Goal: Information Seeking & Learning: Learn about a topic

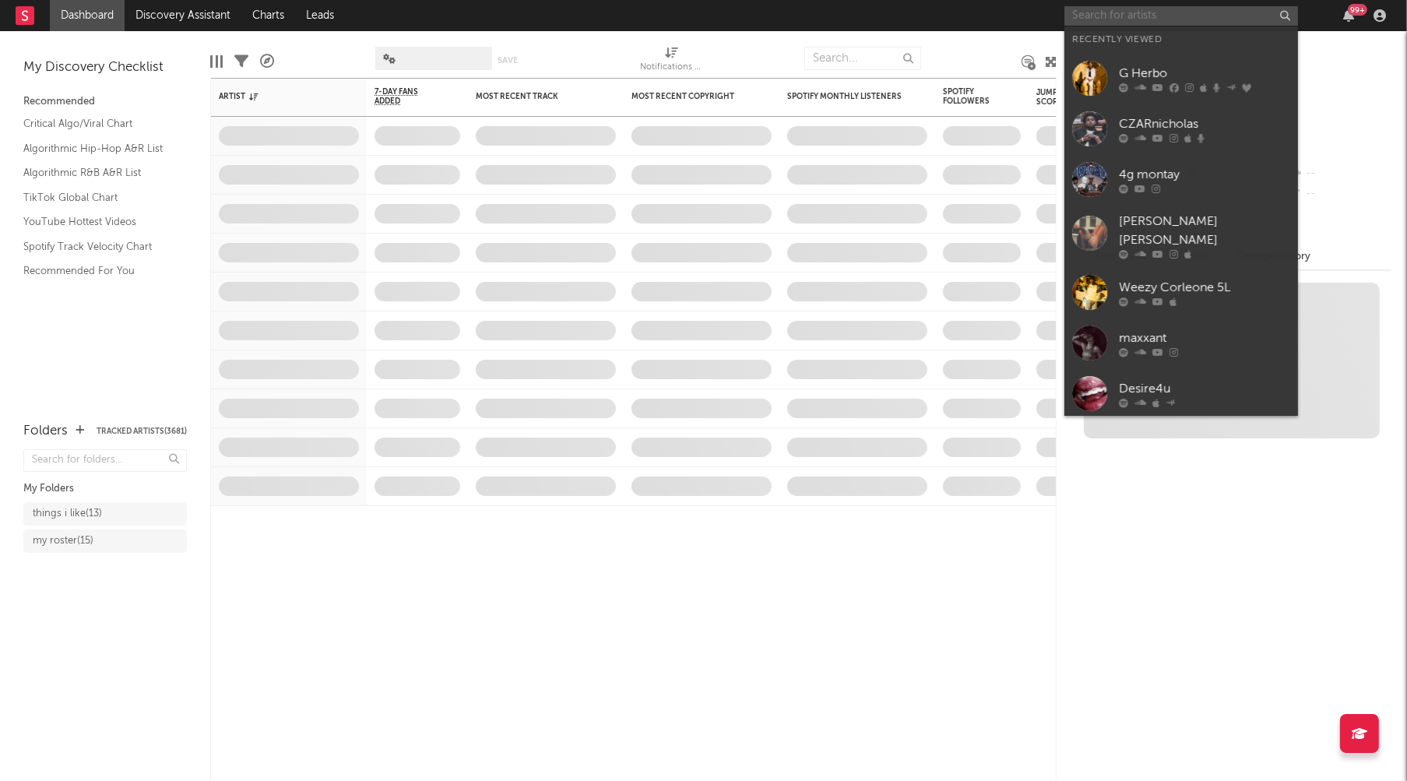
click at [1100, 17] on input "text" at bounding box center [1182, 15] width 234 height 19
paste input "[PERSON_NAME]"
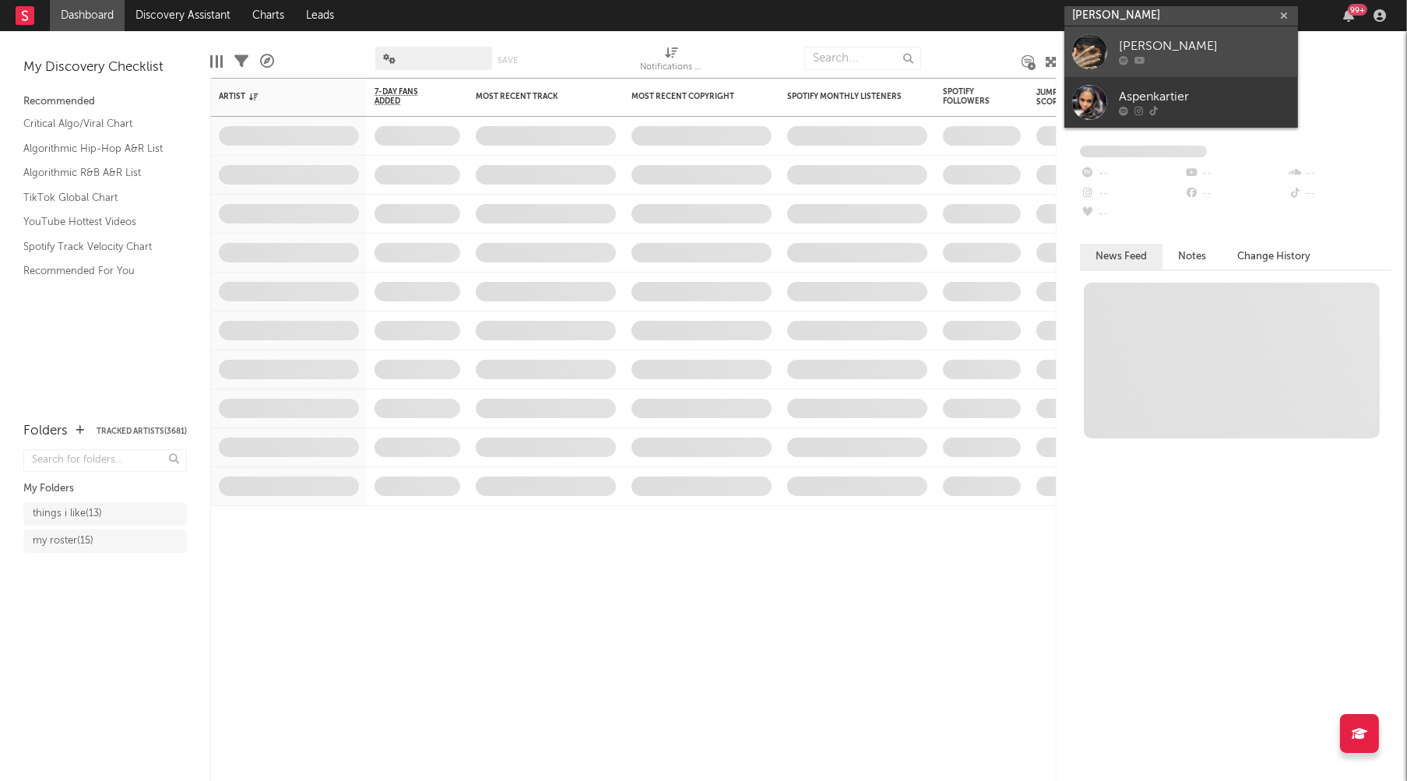
type input "[PERSON_NAME]"
click at [1152, 41] on div "[PERSON_NAME]" at bounding box center [1204, 46] width 171 height 19
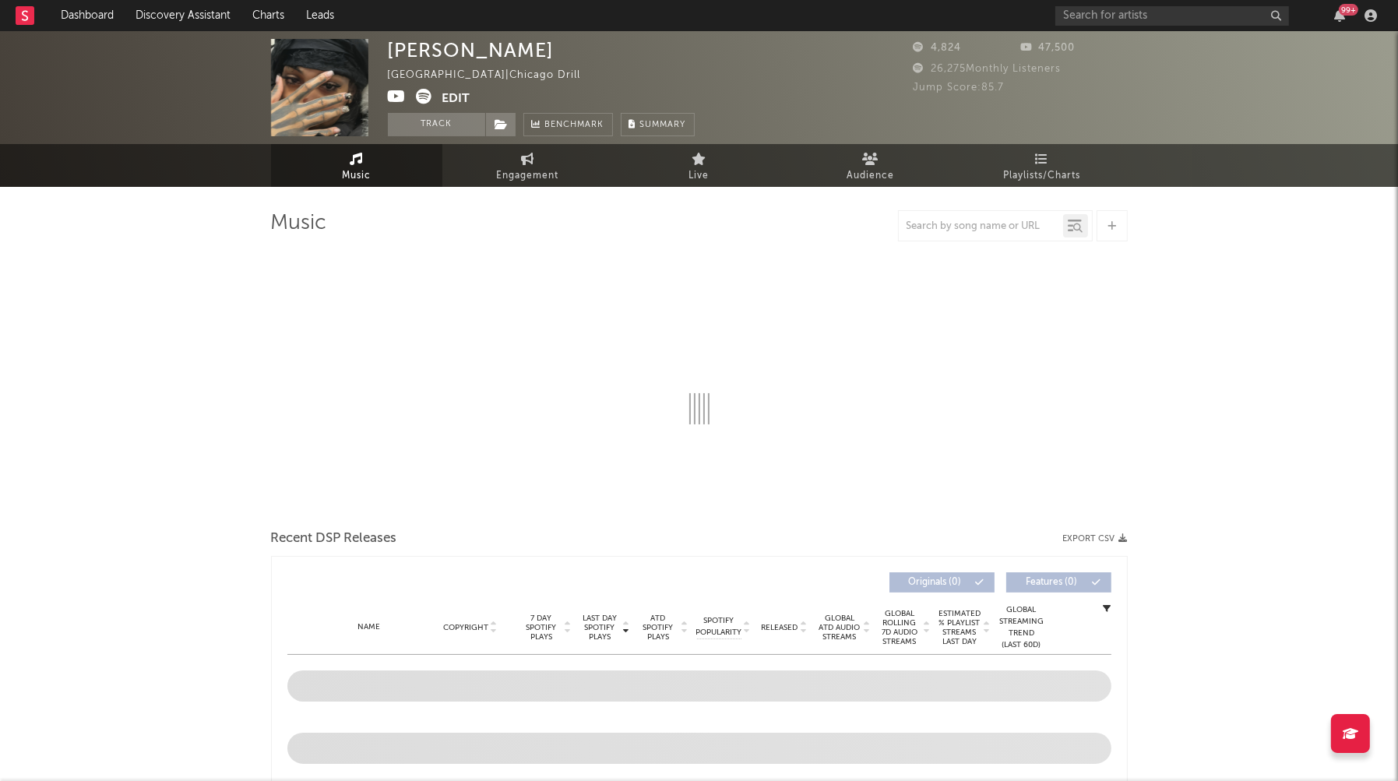
select select "6m"
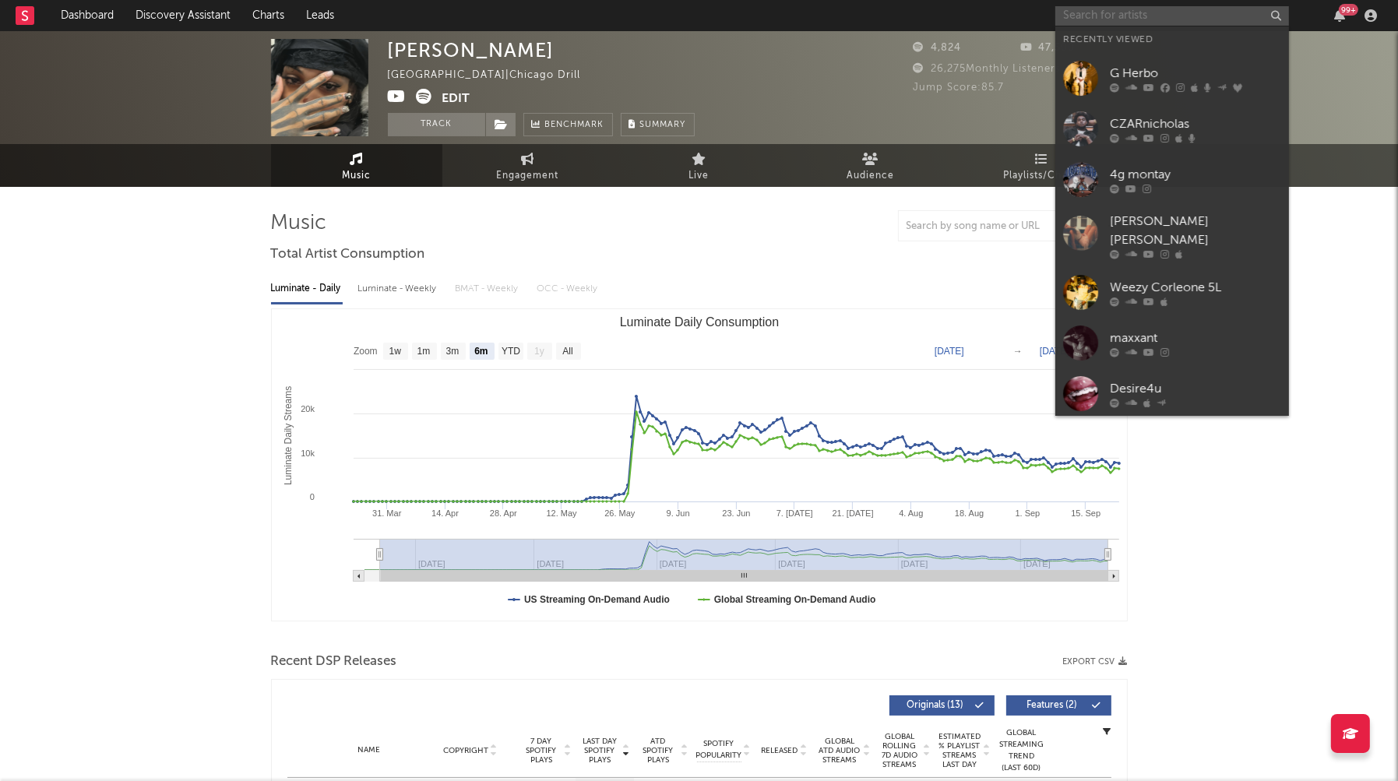
click at [1167, 17] on input "text" at bounding box center [1172, 15] width 234 height 19
paste input "[PERSON_NAME]"
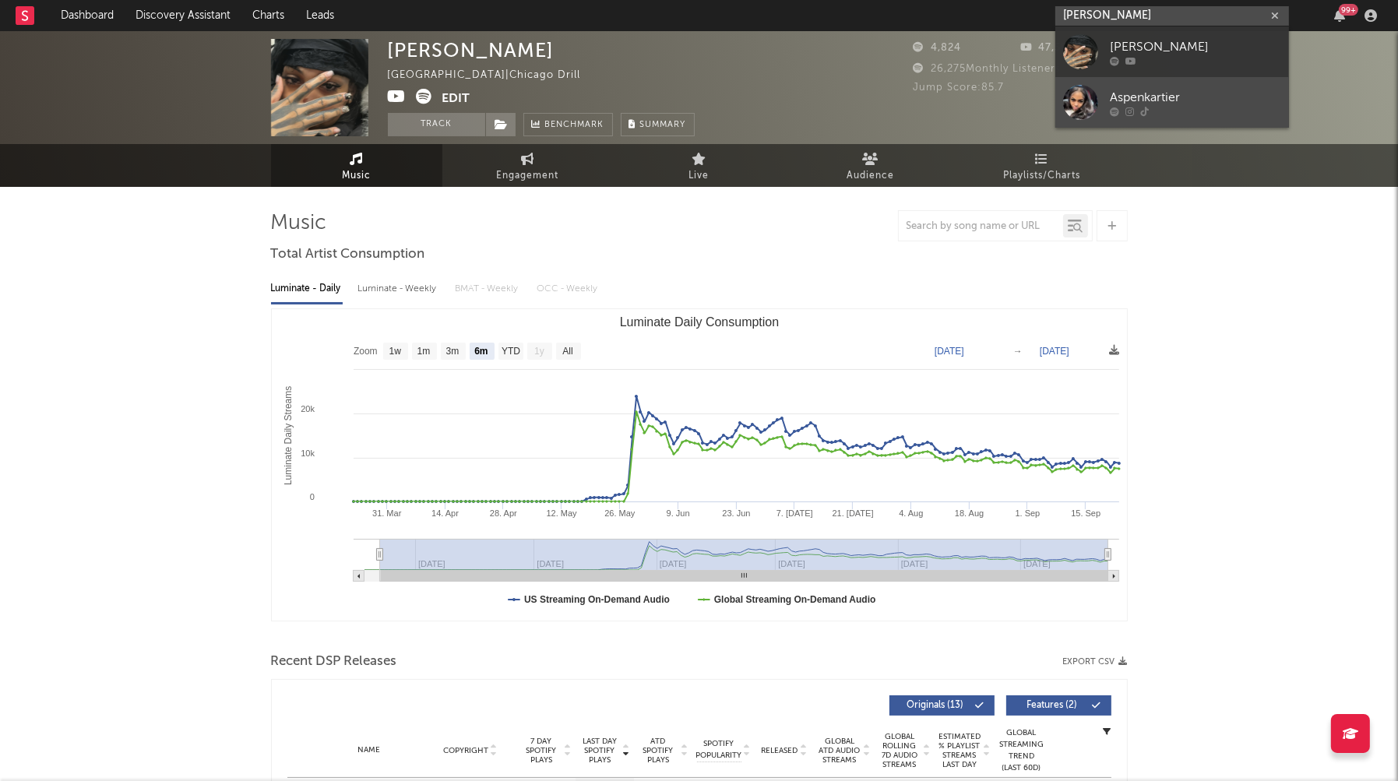
type input "[PERSON_NAME]"
click at [1184, 84] on link "Aspenkartier" at bounding box center [1172, 102] width 234 height 51
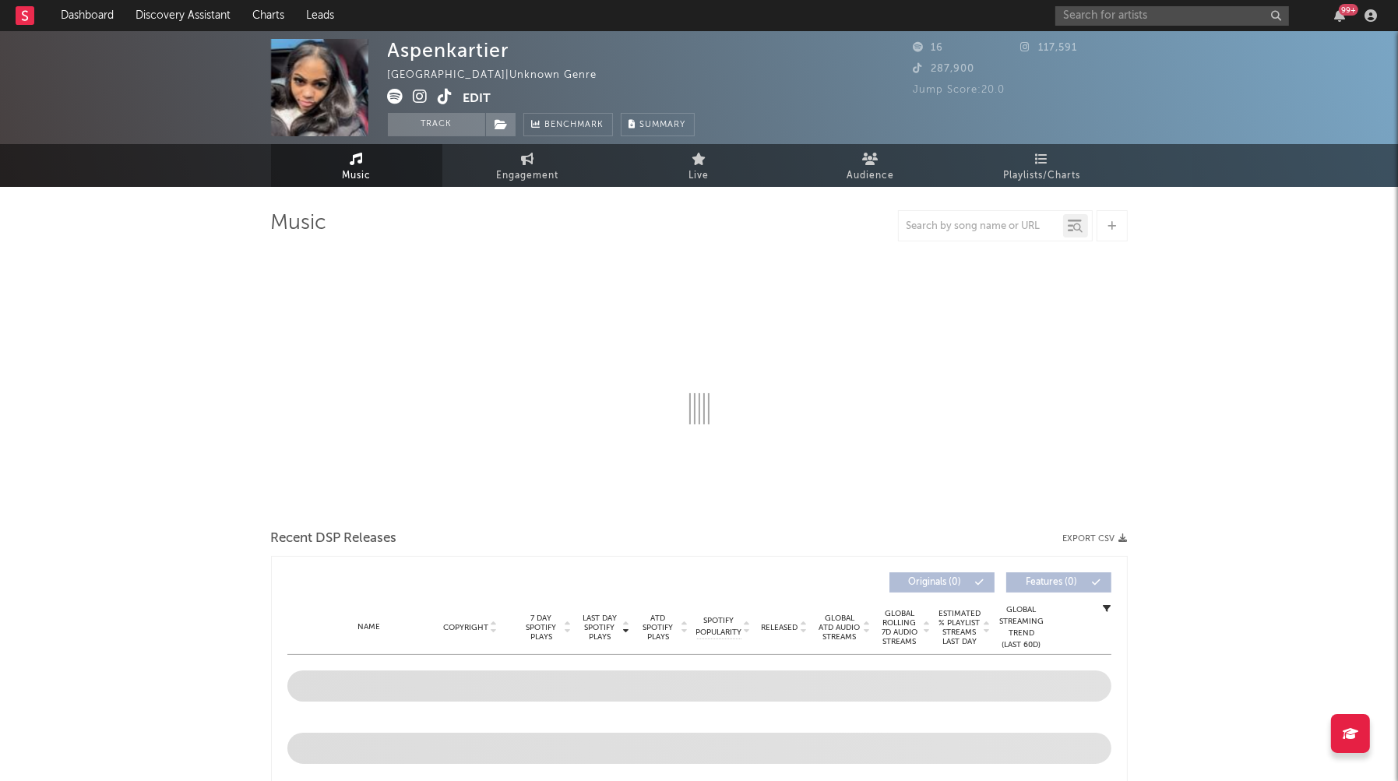
select select "6m"
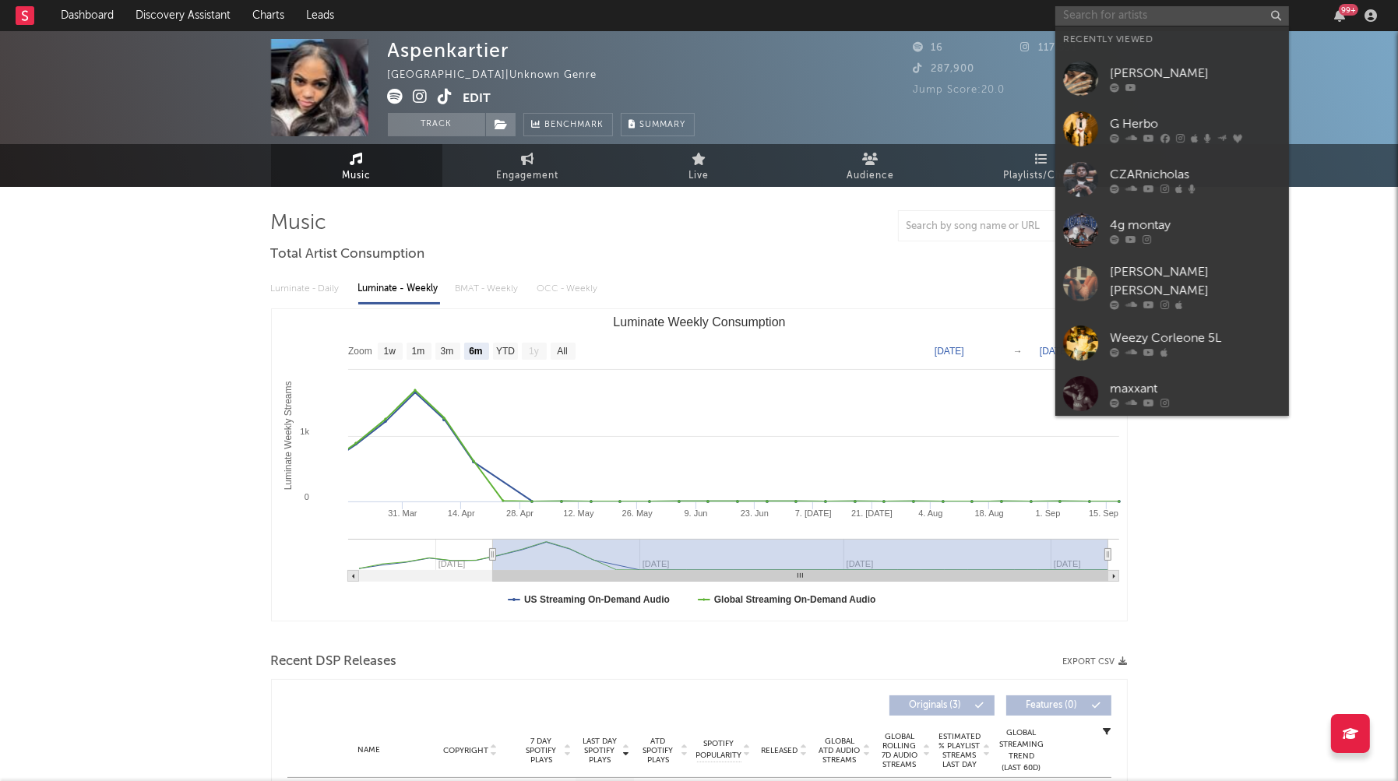
click at [1140, 17] on input "text" at bounding box center [1172, 15] width 234 height 19
paste input "[PERSON_NAME]"
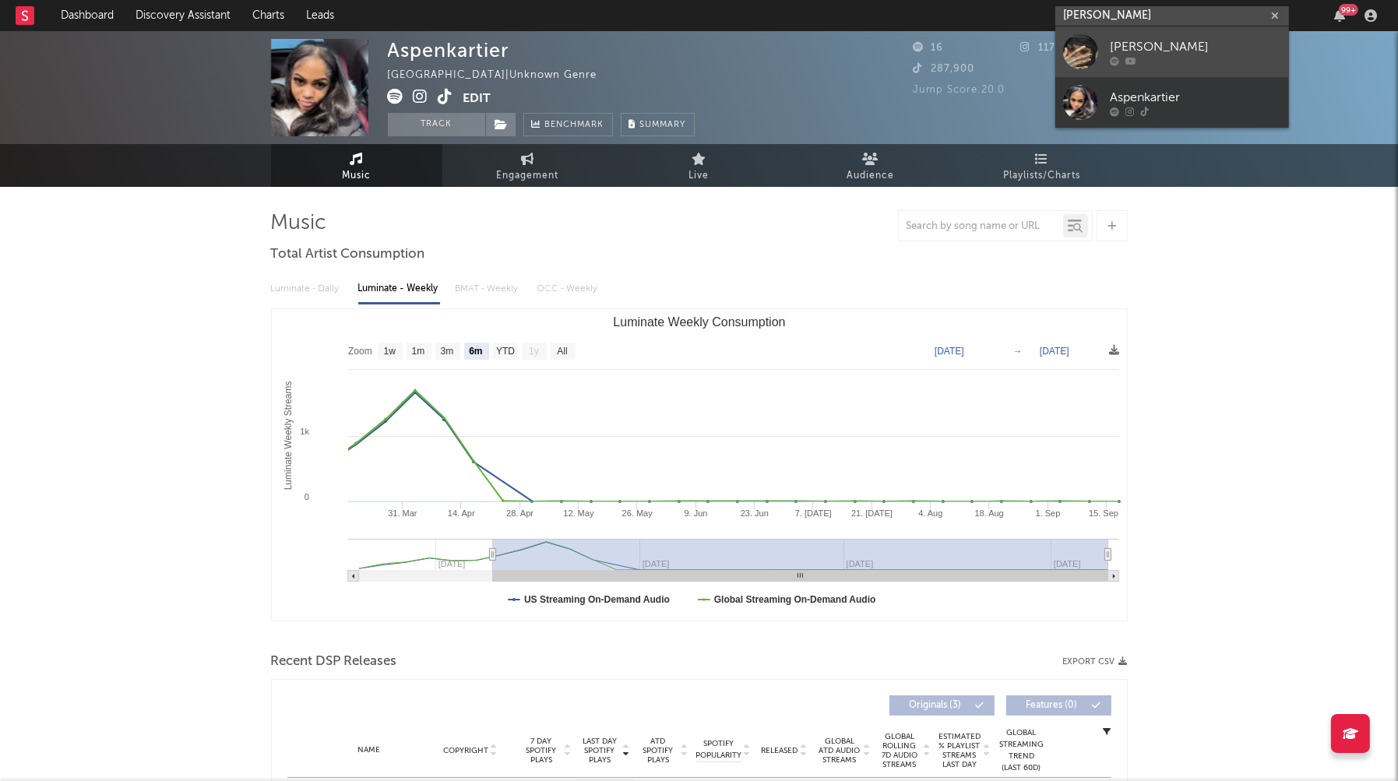
type input "[PERSON_NAME]"
click at [1181, 44] on div "[PERSON_NAME]" at bounding box center [1195, 46] width 171 height 19
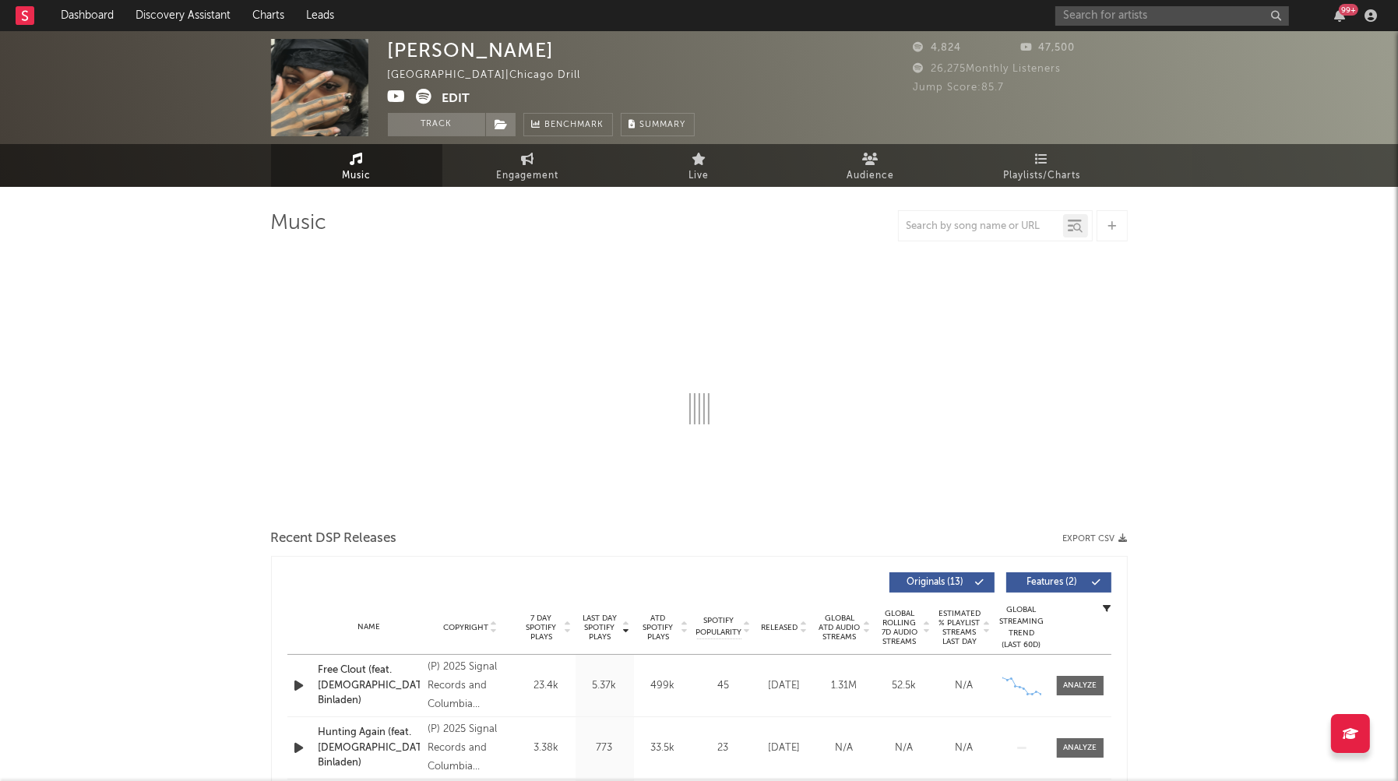
select select "6m"
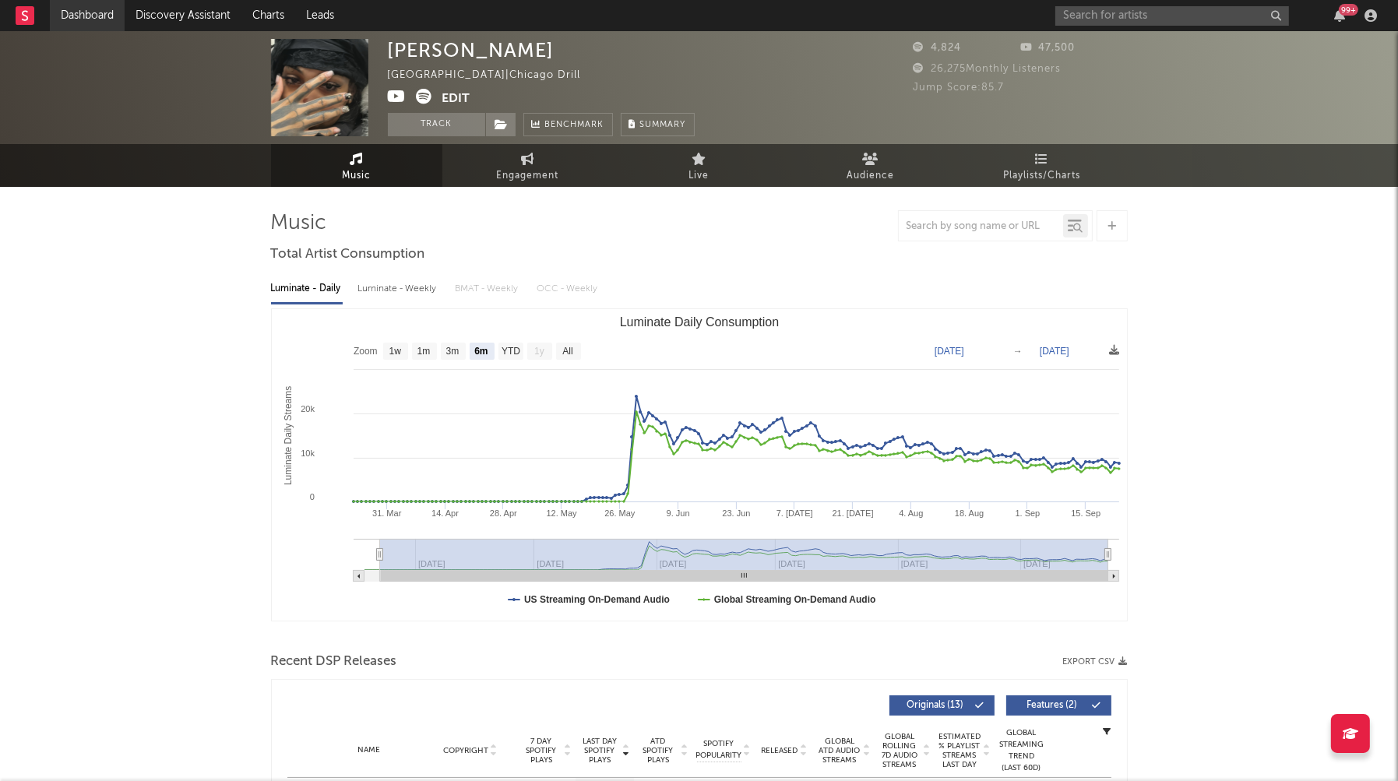
click at [76, 15] on link "Dashboard" at bounding box center [87, 15] width 75 height 31
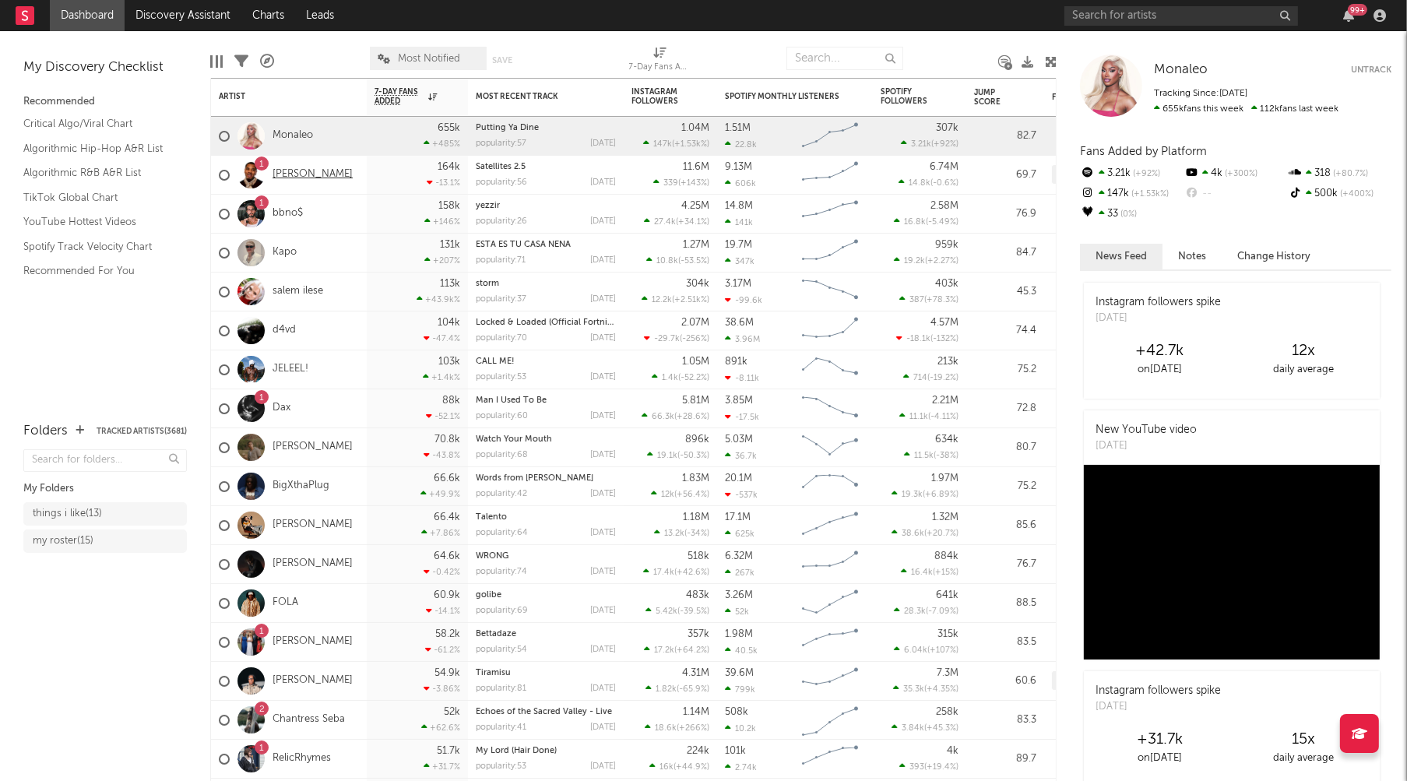
click at [295, 175] on link "[PERSON_NAME]" at bounding box center [313, 174] width 80 height 13
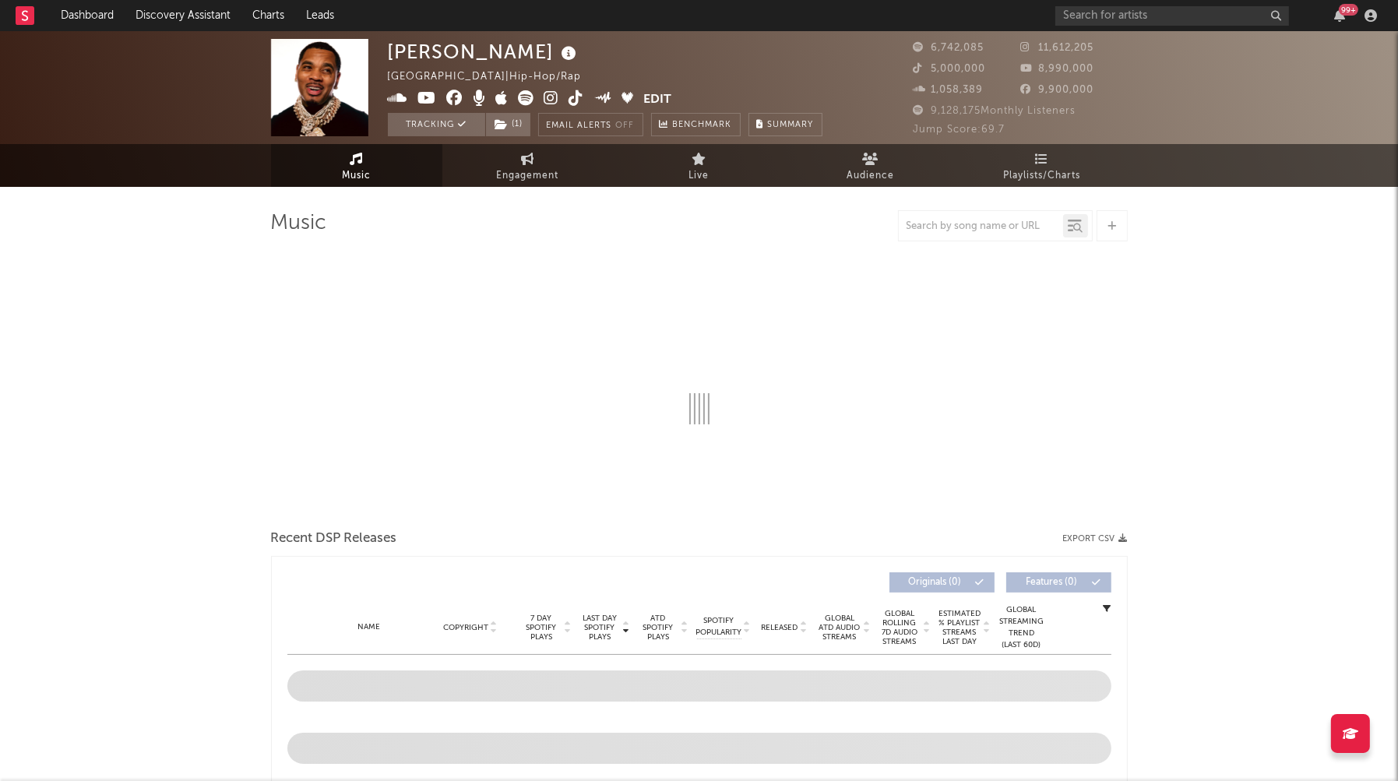
select select "6m"
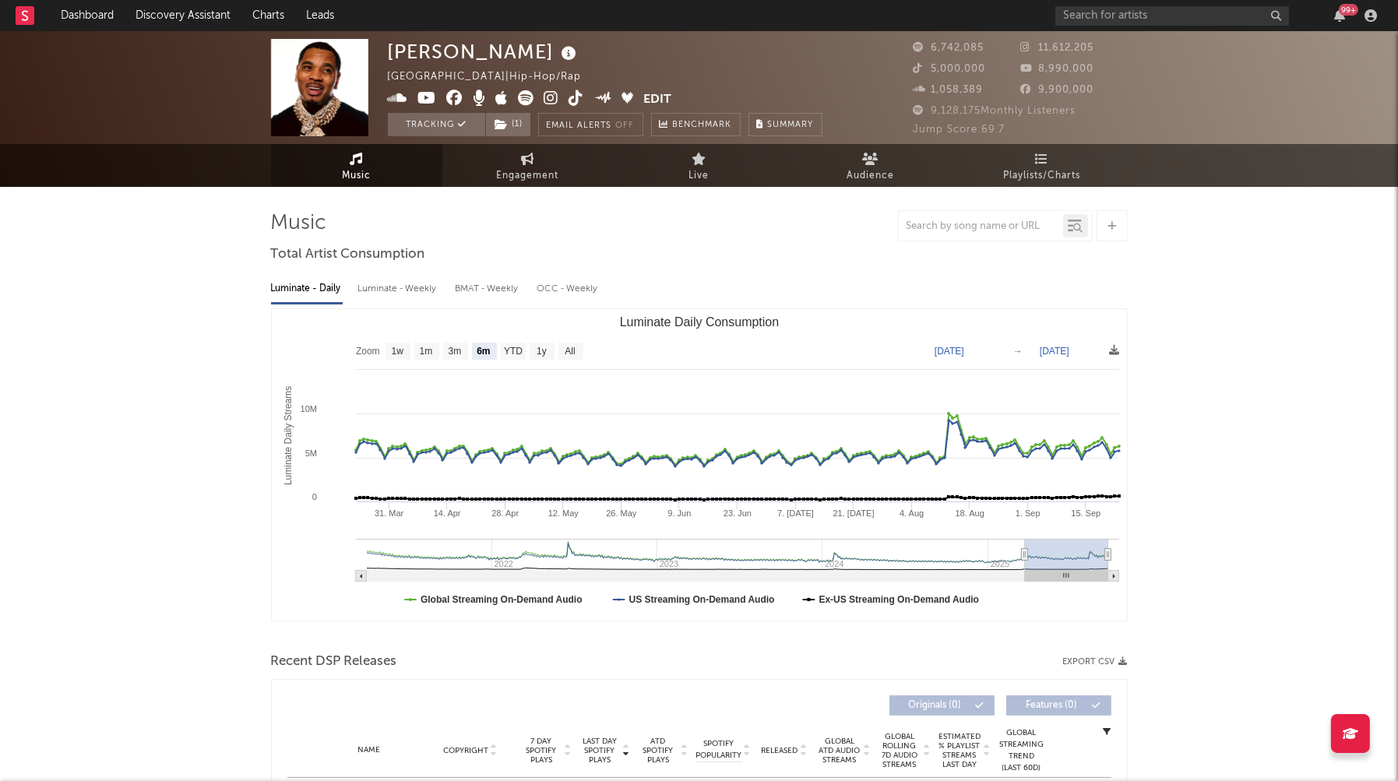
select select "6m"
click at [406, 290] on div "Luminate - Weekly" at bounding box center [399, 289] width 82 height 26
select select "6m"
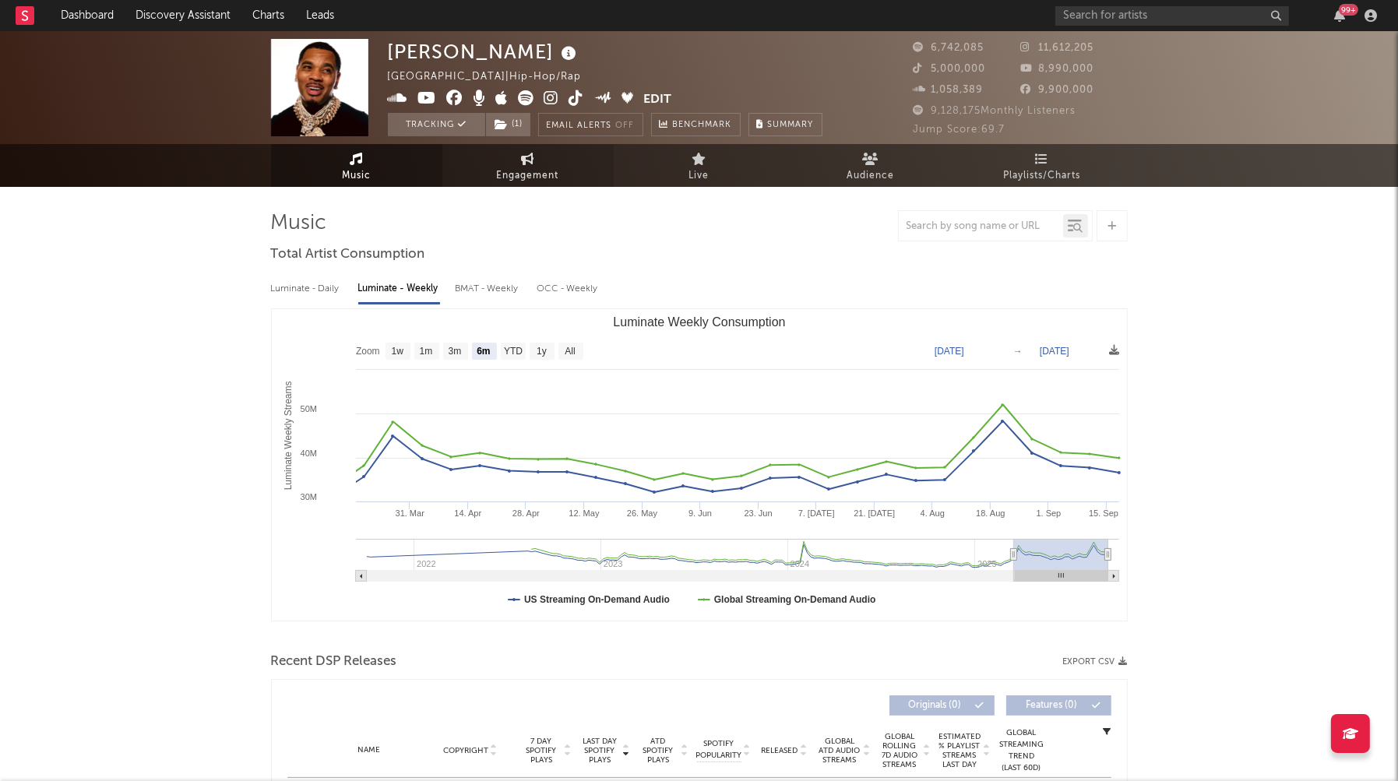
click at [516, 176] on span "Engagement" at bounding box center [528, 176] width 62 height 19
select select "1w"
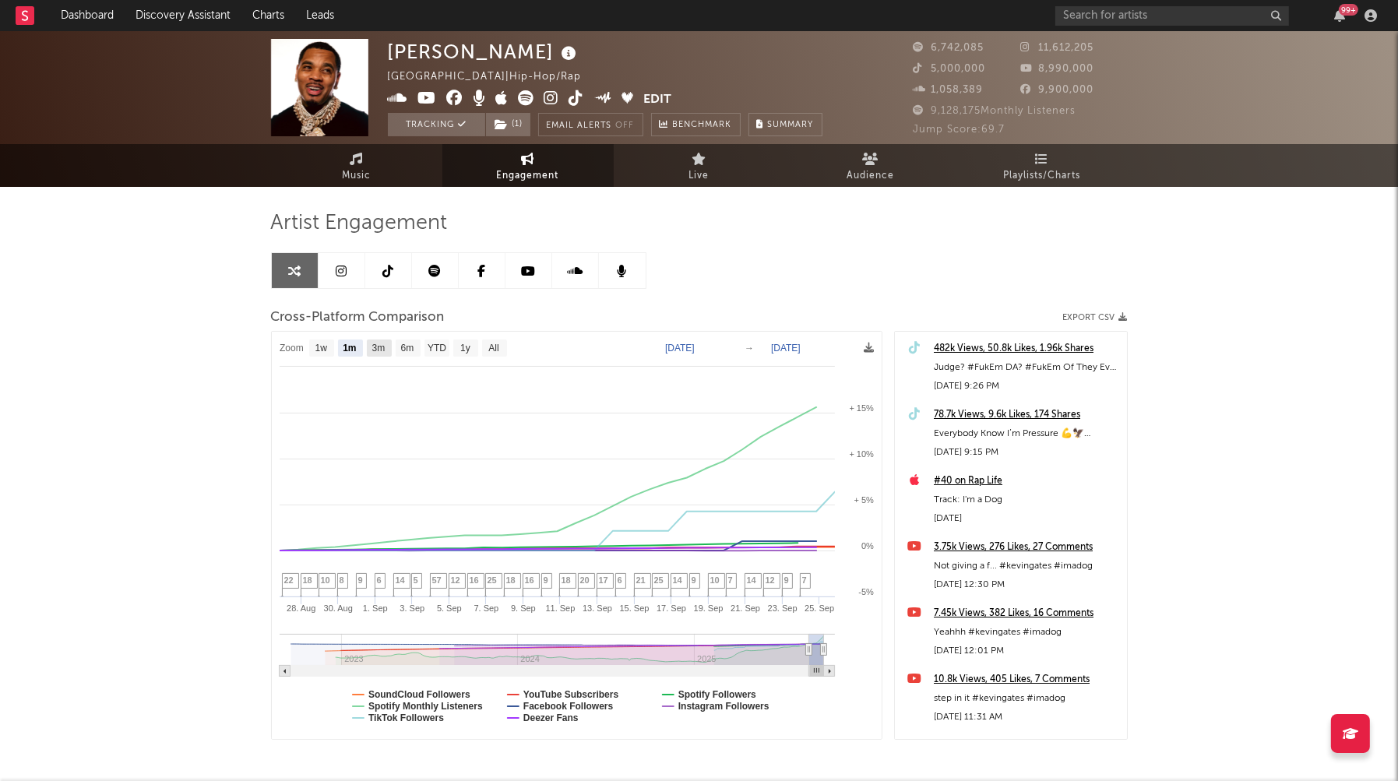
click at [384, 344] on text "3m" at bounding box center [377, 348] width 13 height 11
select select "3m"
type input "[DATE]"
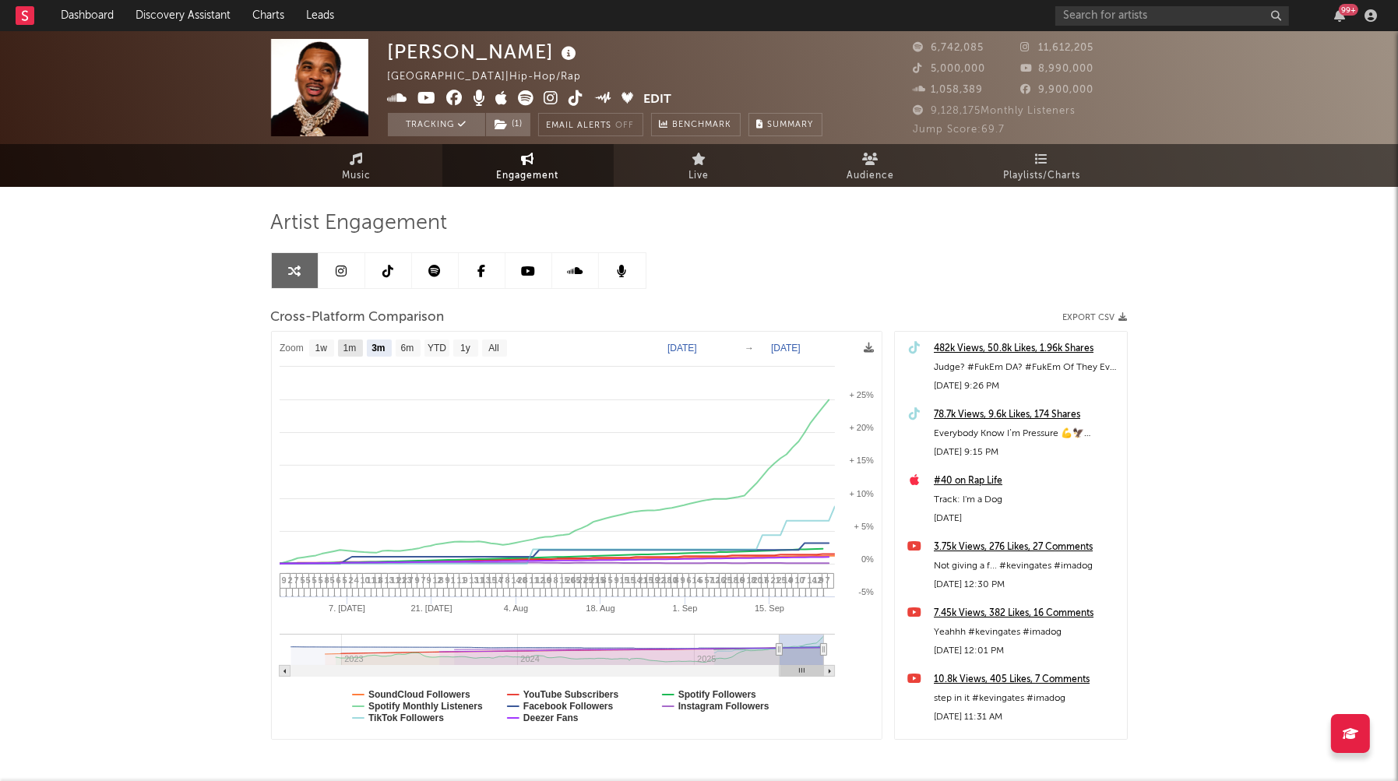
click at [356, 347] on text "1m" at bounding box center [349, 348] width 13 height 11
select select "1m"
type input "[DATE]"
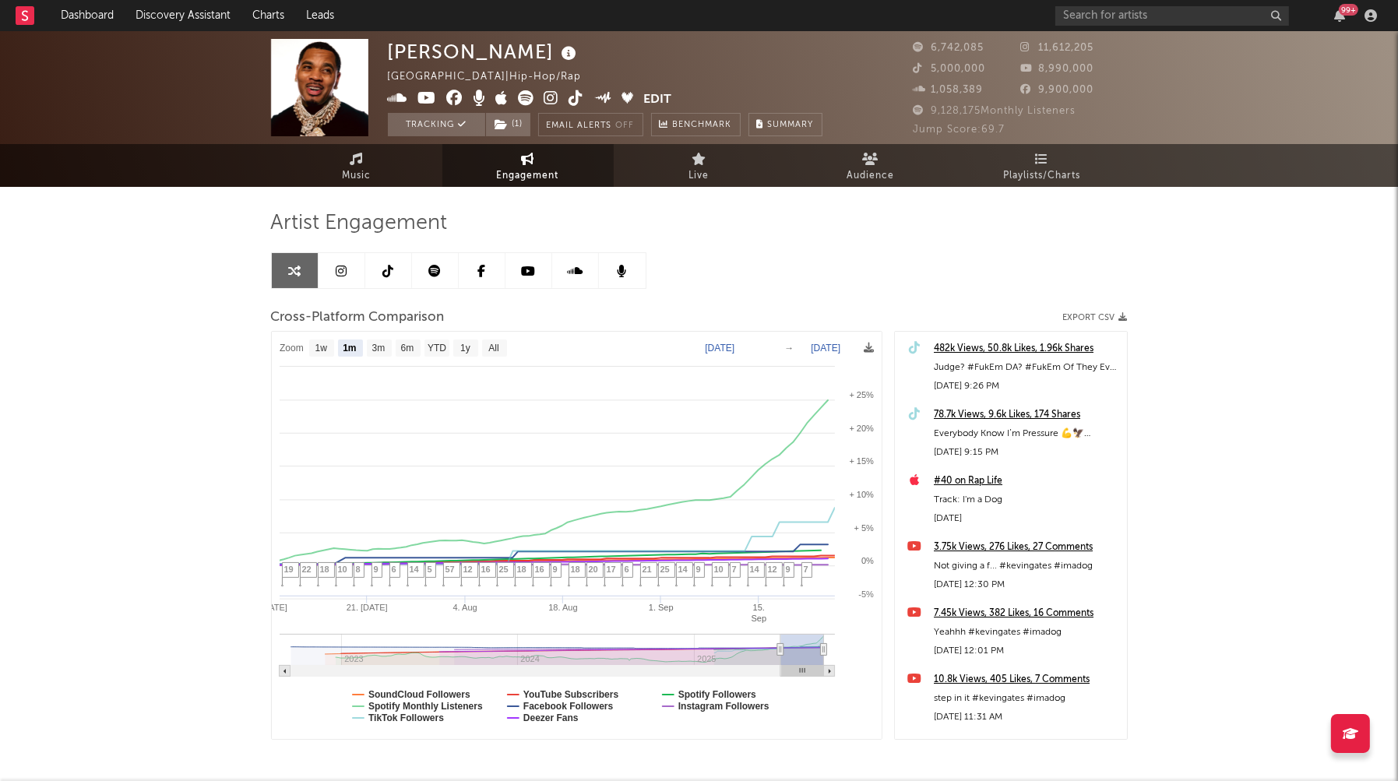
select select "1m"
